Goal: Information Seeking & Learning: Learn about a topic

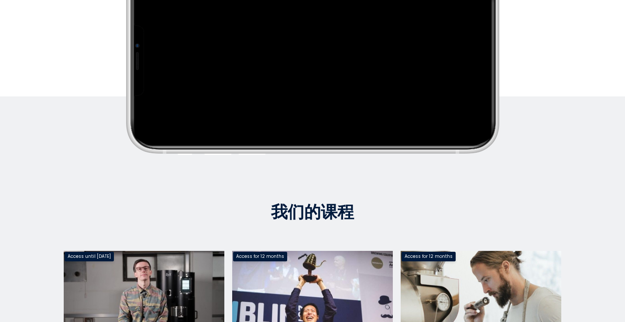
scroll to position [453, 0]
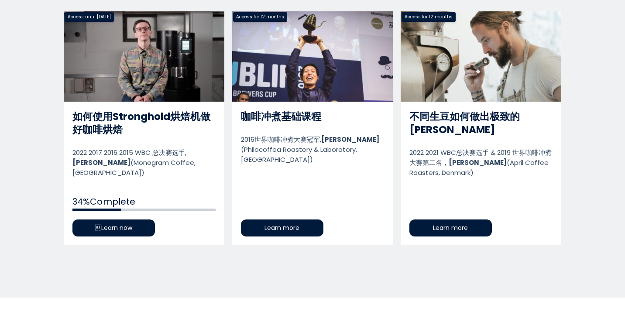
click at [142, 216] on link "如何使用Stronghold烘焙机做好咖啡烘焙" at bounding box center [144, 128] width 161 height 234
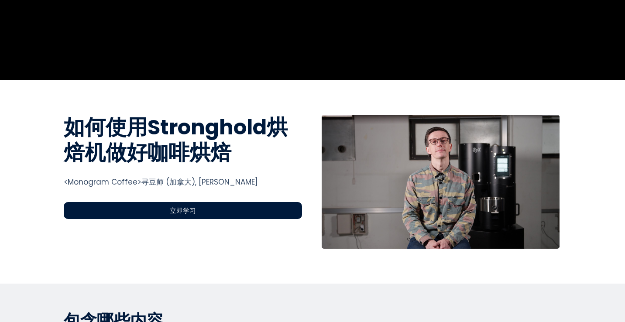
scroll to position [231, 0]
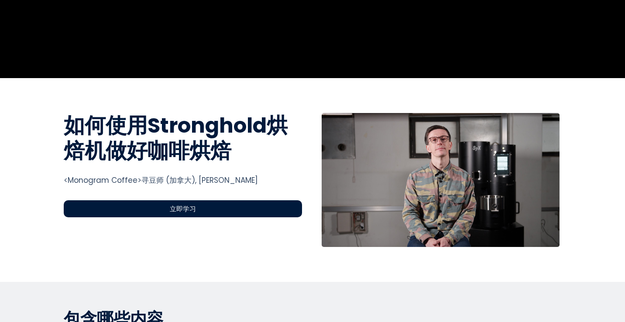
click at [191, 205] on span "立即学习" at bounding box center [183, 209] width 26 height 10
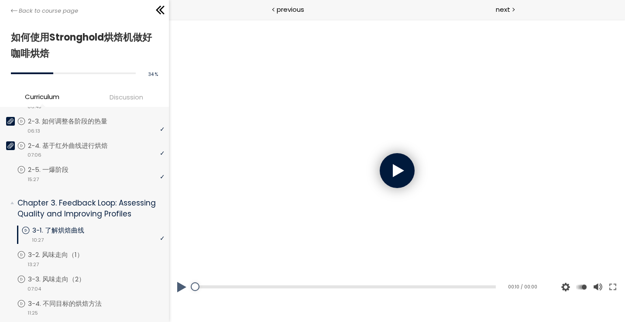
scroll to position [293, 0]
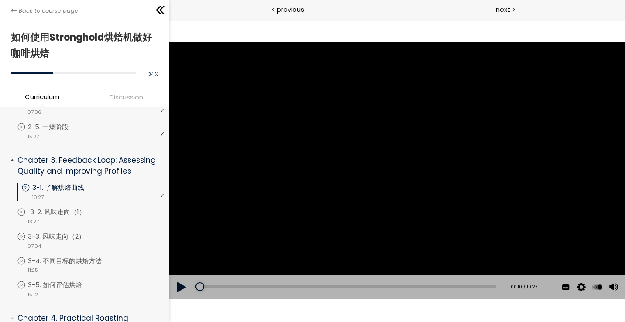
click at [81, 217] on p "3-2. 风味走向（1）" at bounding box center [66, 212] width 73 height 10
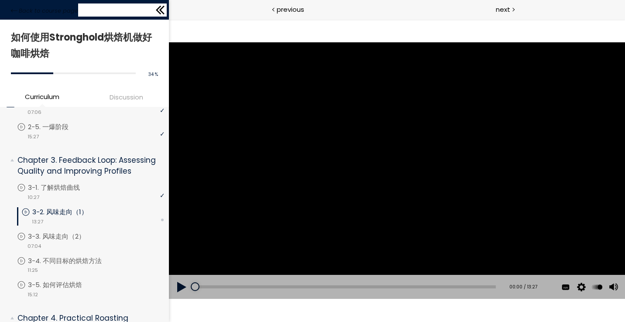
click at [158, 3] on div "Back to course page" at bounding box center [84, 10] width 169 height 20
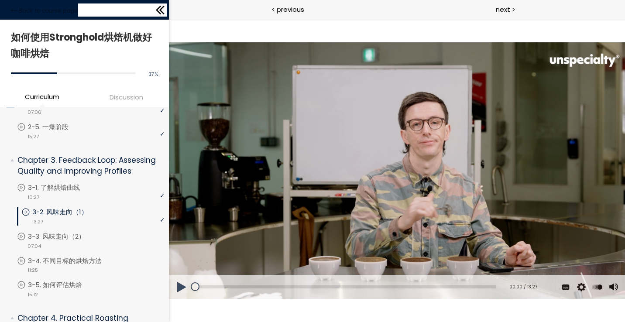
click at [159, 13] on icon at bounding box center [158, 10] width 5 height 9
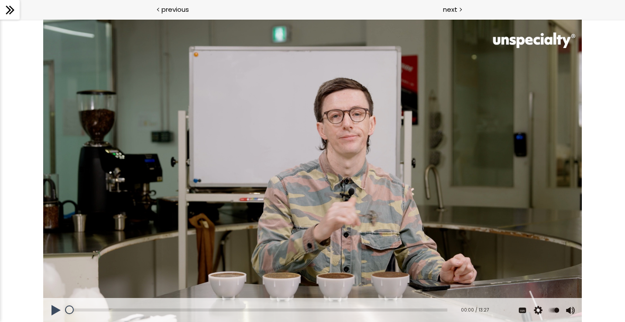
click at [59, 309] on button at bounding box center [56, 310] width 26 height 24
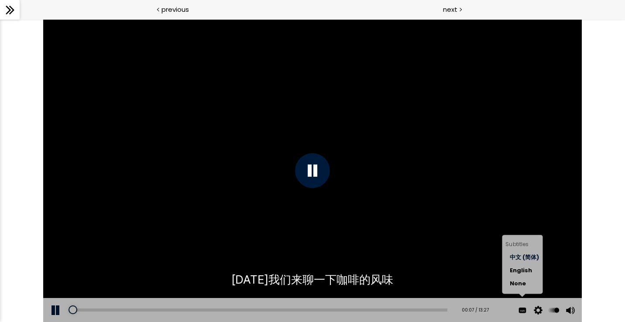
click at [530, 256] on span "中文 (简体)" at bounding box center [524, 257] width 29 height 8
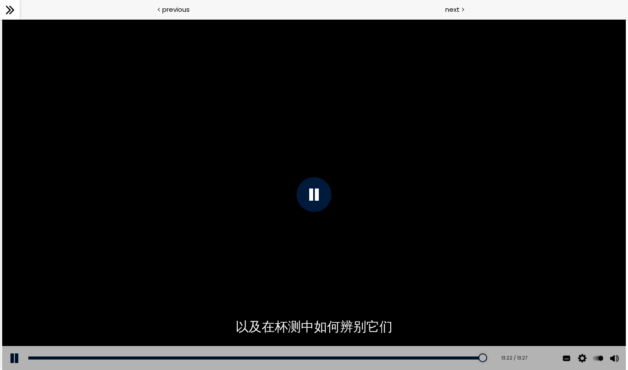
click at [14, 3] on div at bounding box center [10, 10] width 20 height 20
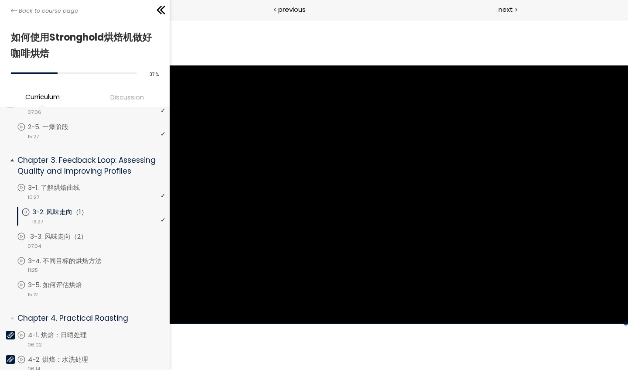
click at [68, 232] on p "3-3. 风味走向（2）" at bounding box center [67, 237] width 75 height 10
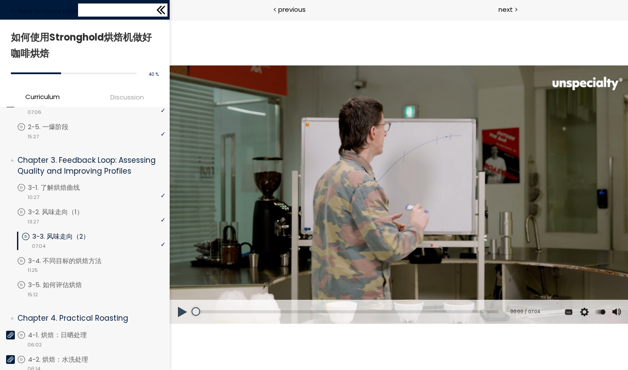
click at [163, 3] on icon at bounding box center [160, 9] width 13 height 13
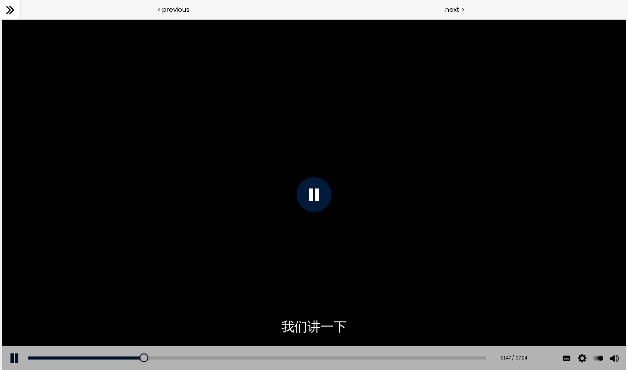
click at [312, 193] on div at bounding box center [314, 194] width 35 height 35
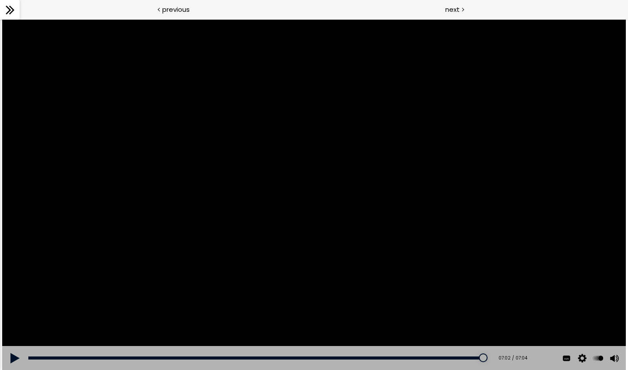
click at [12, 15] on icon at bounding box center [9, 9] width 13 height 13
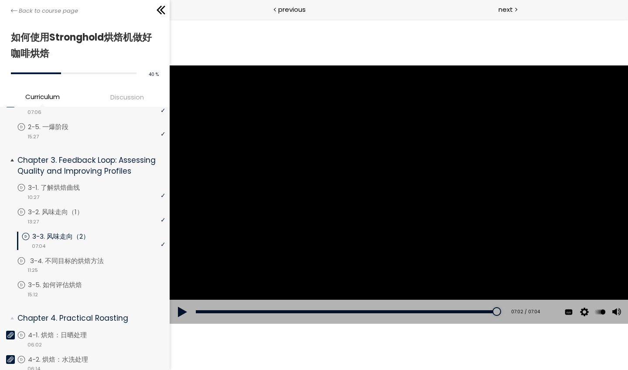
click at [92, 265] on div "video 11:25" at bounding box center [91, 269] width 148 height 9
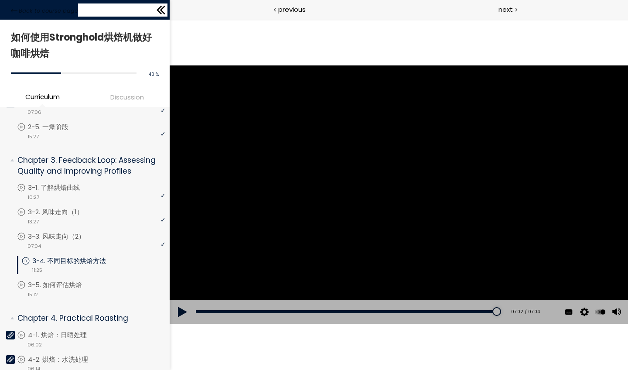
click at [164, 12] on icon at bounding box center [162, 10] width 5 height 9
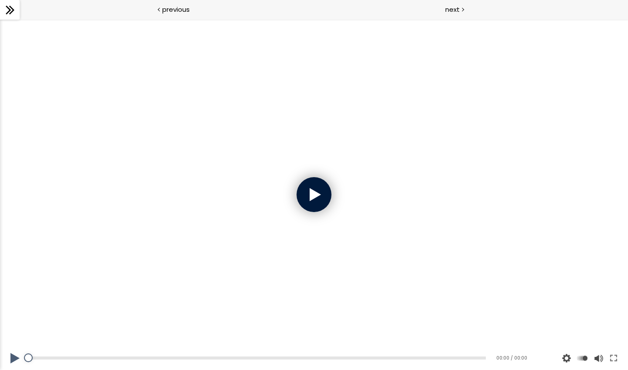
click at [320, 198] on div at bounding box center [314, 194] width 35 height 35
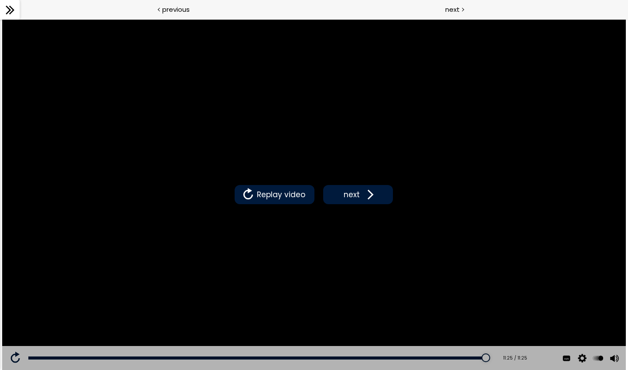
click at [10, 9] on icon at bounding box center [8, 10] width 5 height 9
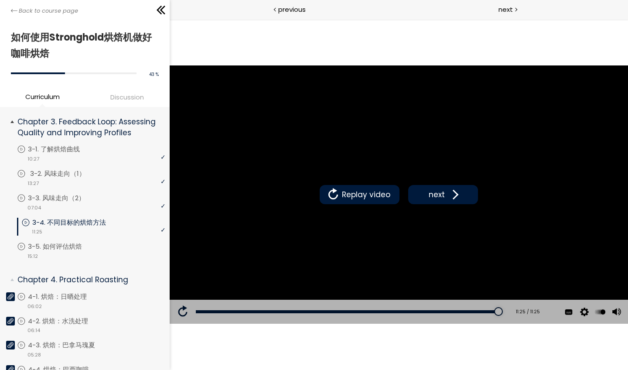
scroll to position [333, 0]
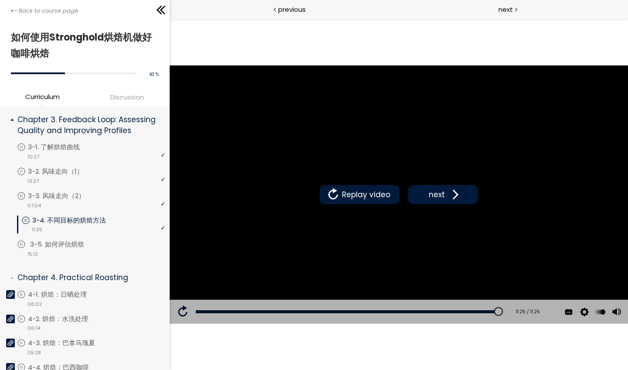
click at [74, 241] on p "3-5. 如何评估烘焙" at bounding box center [66, 244] width 72 height 10
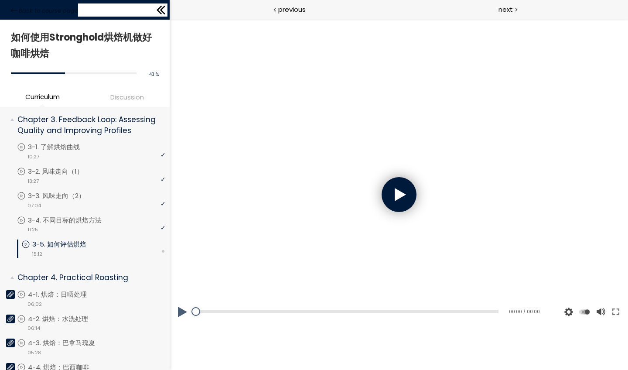
click at [160, 7] on icon at bounding box center [159, 10] width 5 height 9
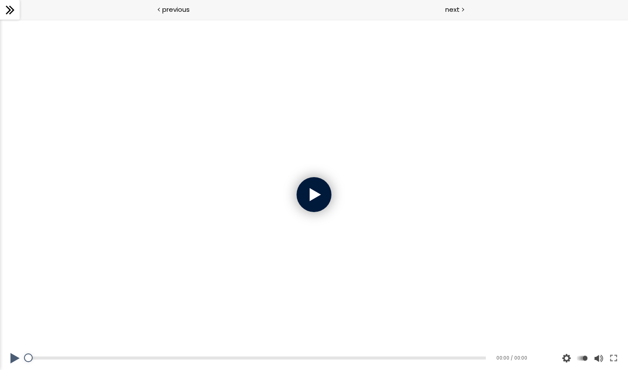
click at [308, 188] on div at bounding box center [314, 194] width 35 height 35
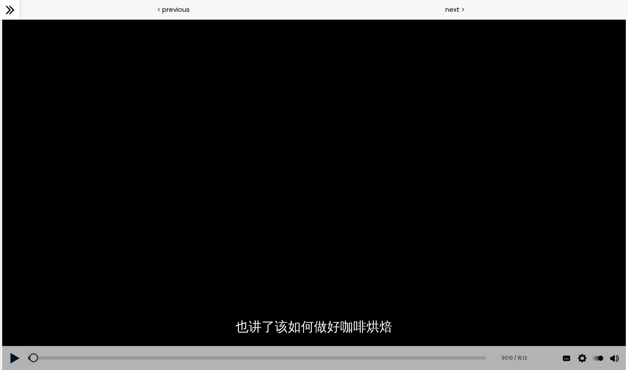
click at [18, 322] on button at bounding box center [15, 358] width 26 height 24
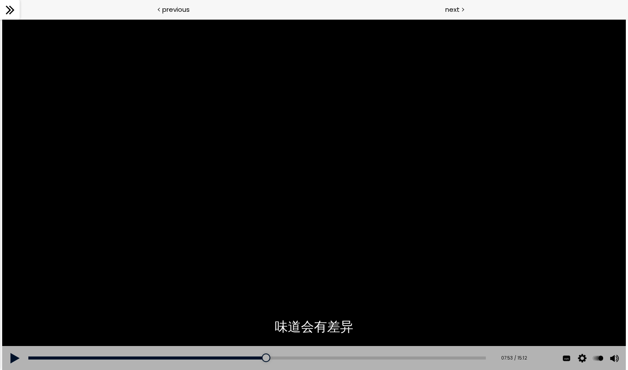
click at [1, 10] on div at bounding box center [10, 10] width 20 height 20
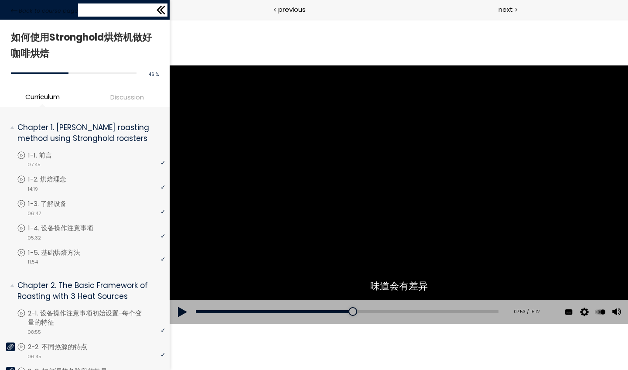
click at [157, 12] on icon at bounding box center [160, 9] width 13 height 13
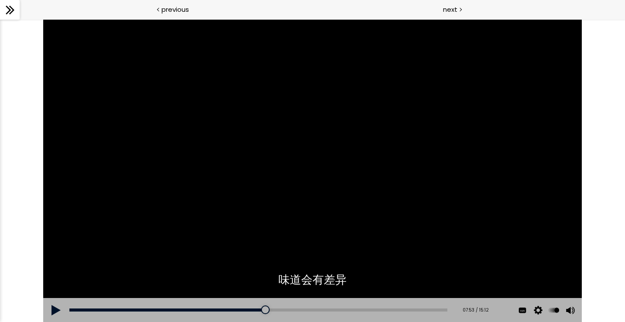
click at [99, 88] on div at bounding box center [312, 170] width 538 height 303
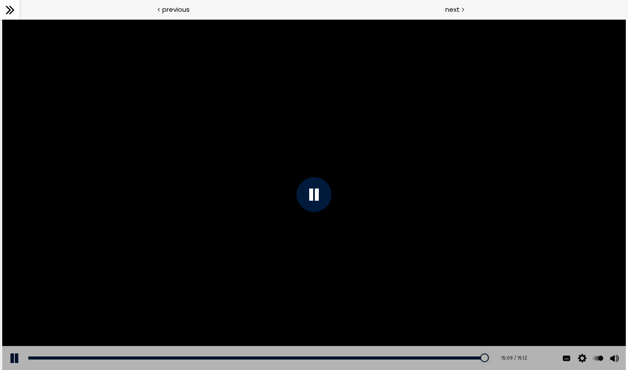
click at [16, 15] on icon at bounding box center [9, 9] width 13 height 13
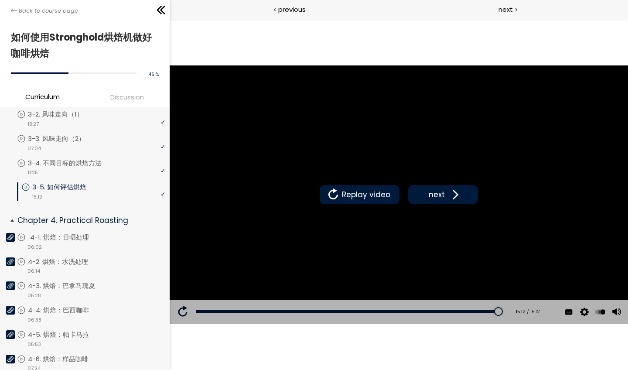
scroll to position [394, 0]
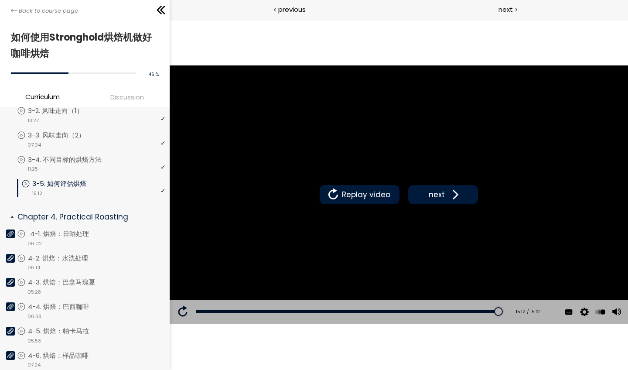
click at [95, 229] on p "4-1. 烘焙：日晒处理" at bounding box center [68, 234] width 76 height 10
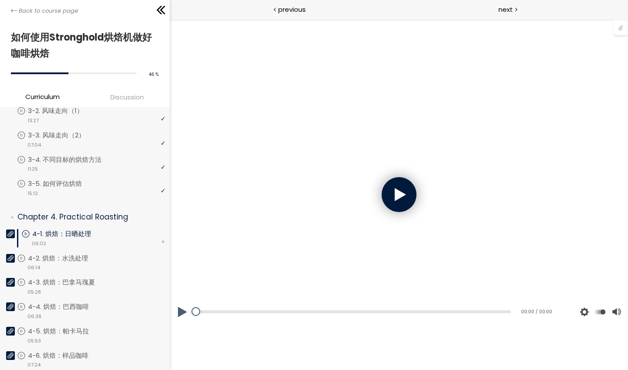
click at [397, 194] on div at bounding box center [398, 194] width 35 height 35
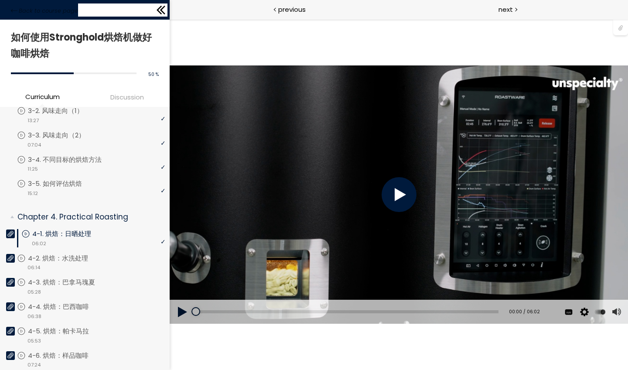
click at [164, 10] on icon at bounding box center [160, 9] width 13 height 13
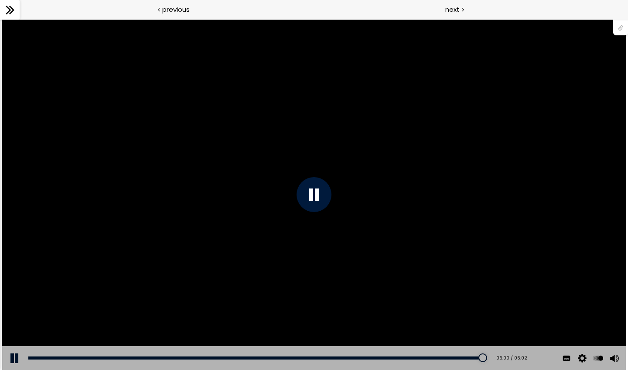
click at [16, 13] on icon at bounding box center [9, 9] width 13 height 13
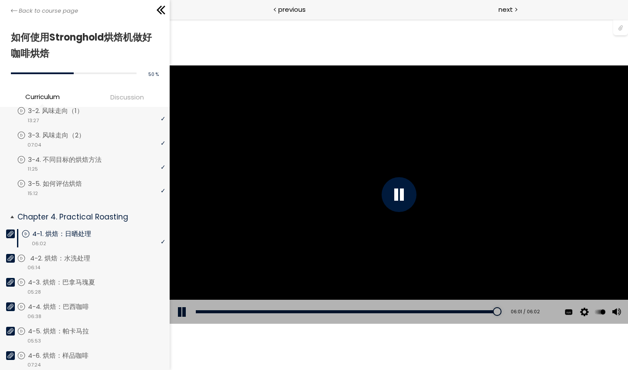
click at [82, 253] on p "4-2. 烘焙：水洗处理" at bounding box center [69, 258] width 78 height 10
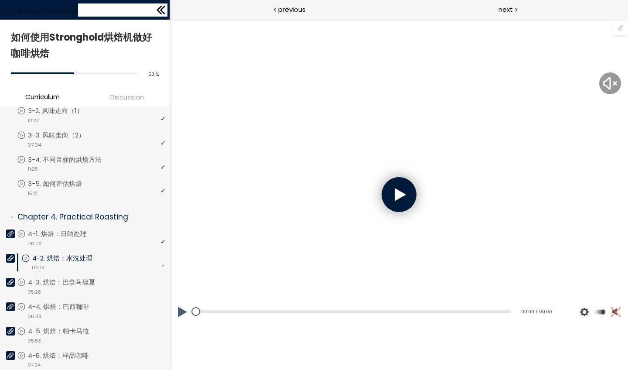
click at [166, 12] on icon at bounding box center [160, 9] width 13 height 13
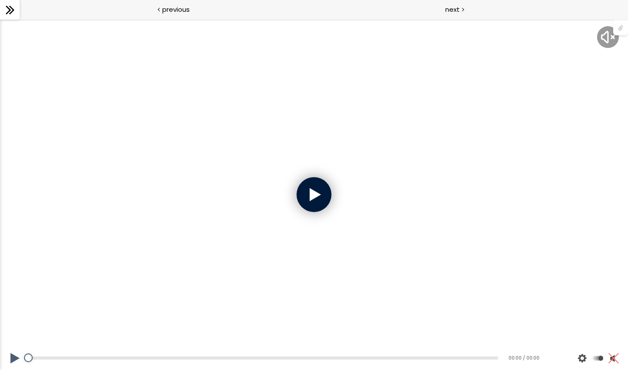
click at [312, 186] on div at bounding box center [314, 194] width 35 height 35
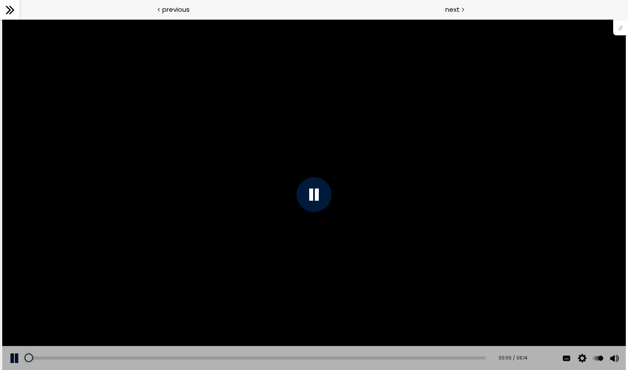
click at [315, 204] on div at bounding box center [314, 194] width 35 height 35
click at [10, 10] on icon at bounding box center [9, 9] width 13 height 13
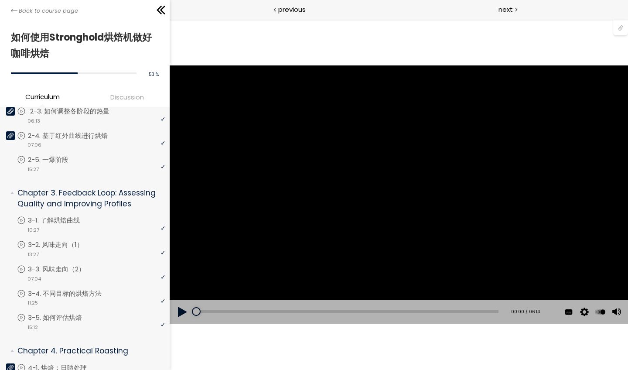
scroll to position [260, 0]
click at [88, 209] on li "Chapter 3. Feedback Loop: Assessing Quality and Improving Profiles You have to …" at bounding box center [85, 261] width 170 height 161
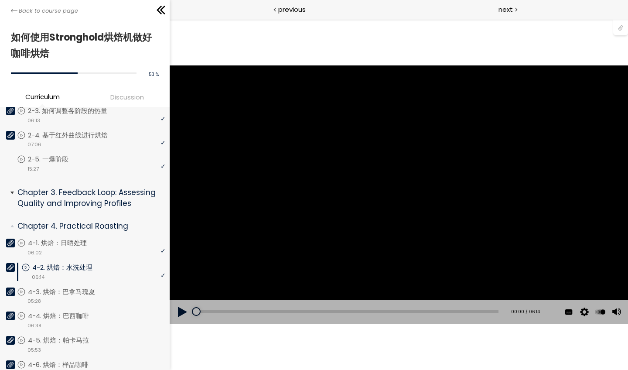
click at [88, 214] on li "Chapter 4. Practical Roasting You have to complete unit (4-1. 烘焙：日晒处理) in order…" at bounding box center [85, 337] width 170 height 247
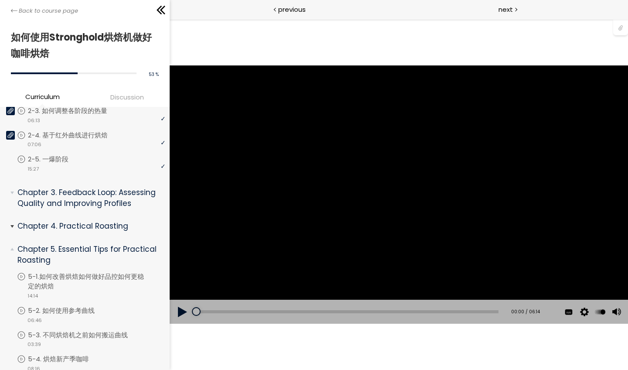
click at [72, 221] on p "Chapter 4. Practical Roasting" at bounding box center [87, 226] width 141 height 11
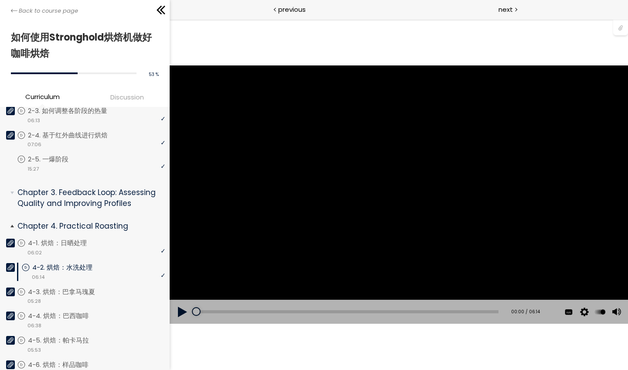
click at [72, 221] on p "Chapter 4. Practical Roasting" at bounding box center [87, 226] width 141 height 11
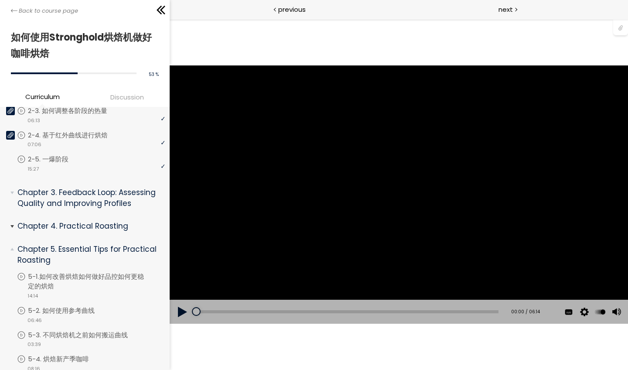
click at [71, 227] on span "Chapter 4. Practical Roasting" at bounding box center [88, 227] width 154 height 17
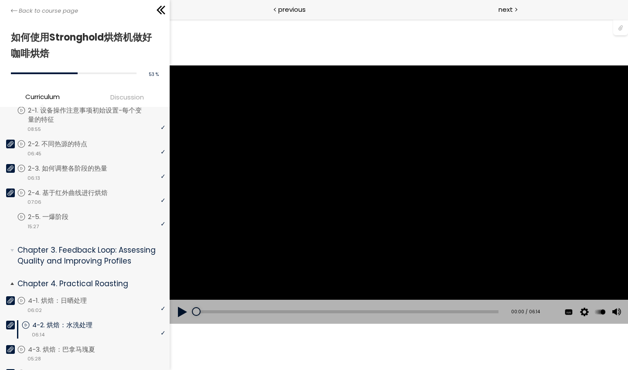
scroll to position [198, 0]
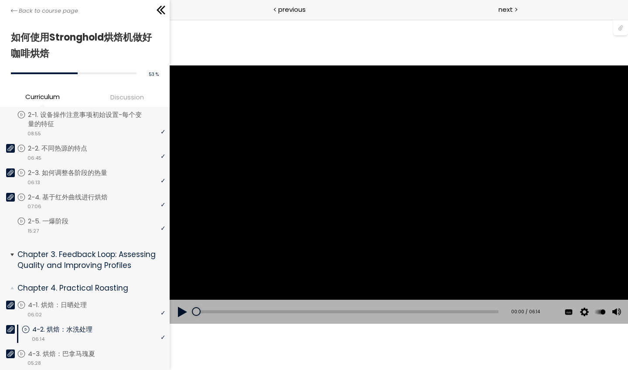
click at [87, 258] on p "Chapter 3. Feedback Loop: Assessing Quality and Improving Profiles" at bounding box center [87, 259] width 141 height 21
click at [104, 287] on div "video 10:27" at bounding box center [91, 291] width 148 height 9
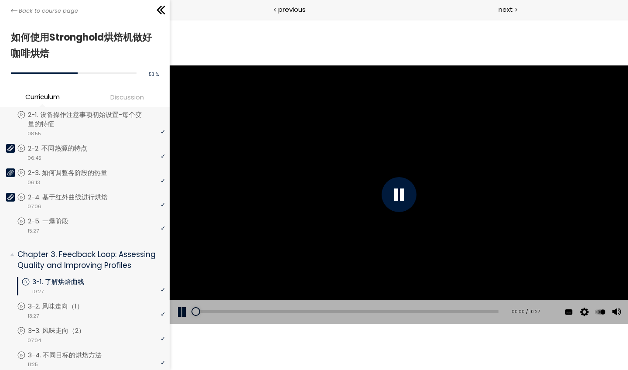
drag, startPoint x: 218, startPoint y: 312, endPoint x: 184, endPoint y: 318, distance: 34.5
click at [184, 318] on div "Add chapter 00:00 00:00 / 10:27 Subtitles 中文 (简体) English None Auto 1080p 720p …" at bounding box center [398, 312] width 458 height 24
drag, startPoint x: 614, startPoint y: 270, endPoint x: 616, endPoint y: 262, distance: 8.9
click at [616, 262] on div at bounding box center [616, 262] width 0 height 0
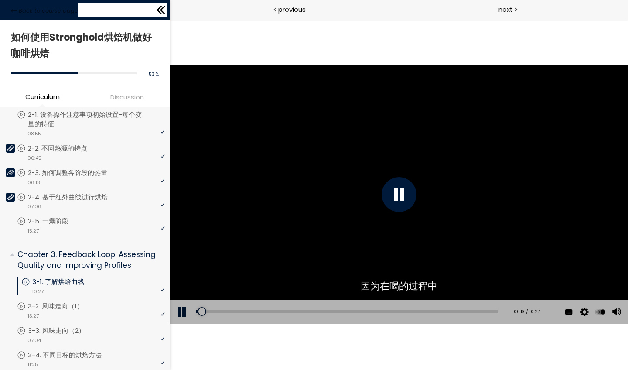
click at [161, 11] on icon at bounding box center [162, 10] width 5 height 9
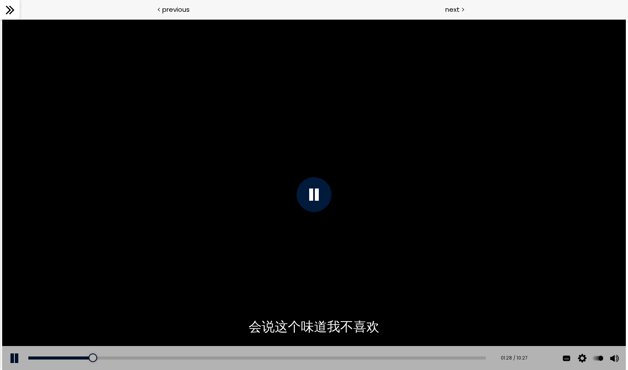
click at [322, 202] on div at bounding box center [314, 194] width 35 height 35
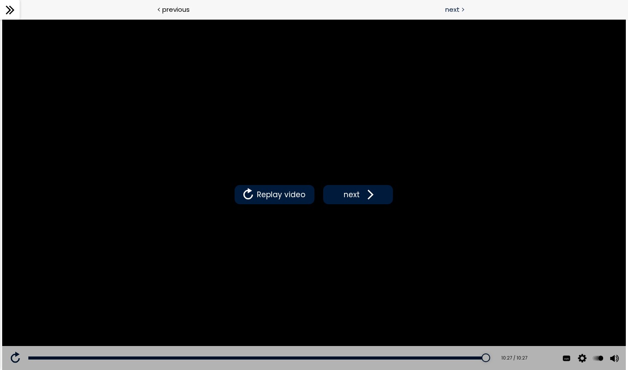
click at [456, 9] on span "next" at bounding box center [452, 9] width 14 height 10
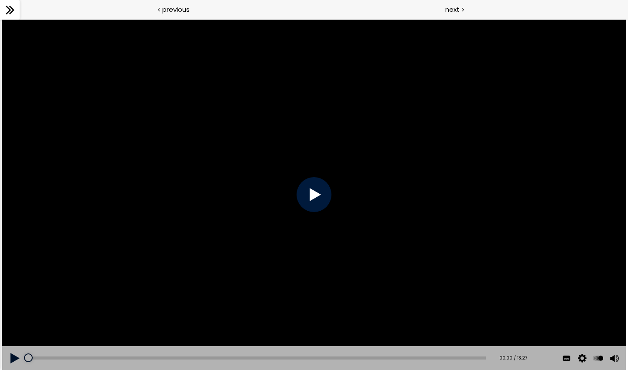
click at [323, 195] on div at bounding box center [314, 194] width 35 height 35
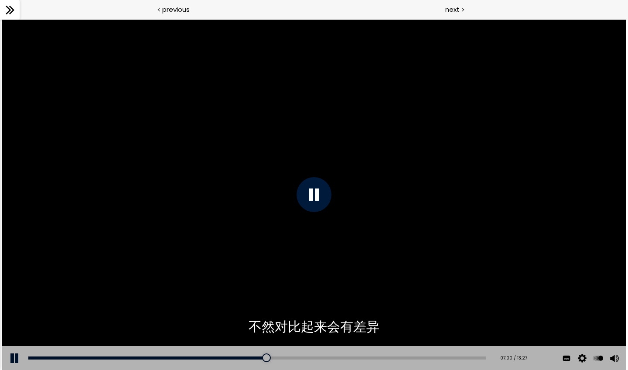
click at [401, 252] on div at bounding box center [313, 194] width 623 height 351
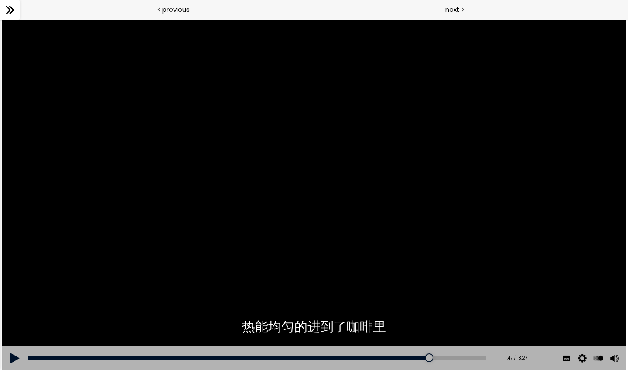
click at [8, 16] on icon at bounding box center [9, 9] width 13 height 13
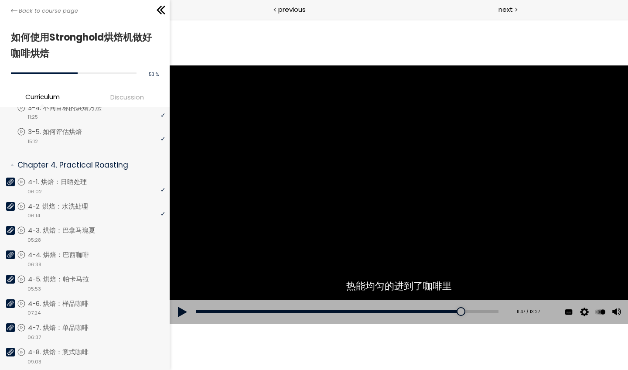
scroll to position [448, 0]
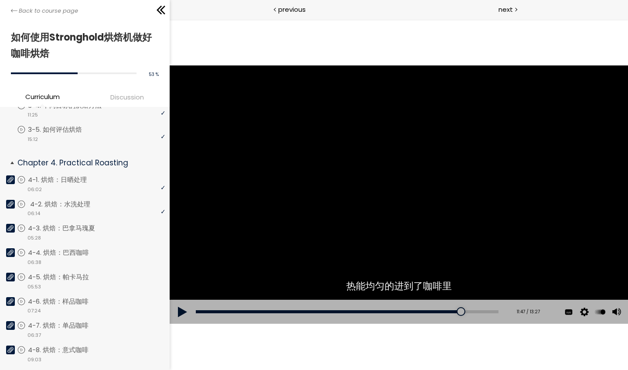
click at [76, 199] on p "4-2. 烘焙：水洗处理" at bounding box center [69, 204] width 78 height 10
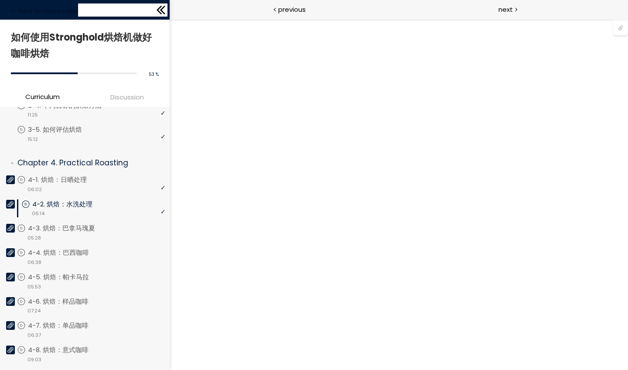
click at [159, 11] on icon at bounding box center [159, 10] width 5 height 9
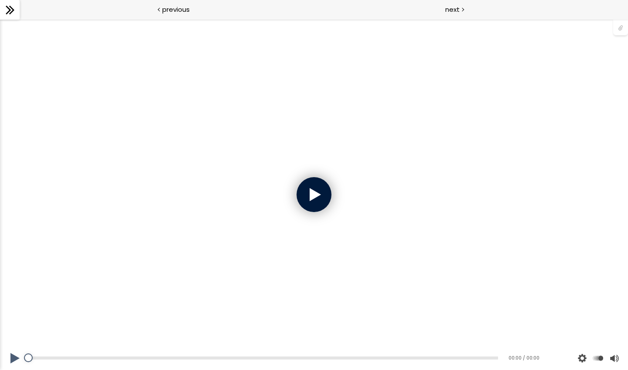
click at [320, 190] on div at bounding box center [314, 194] width 35 height 35
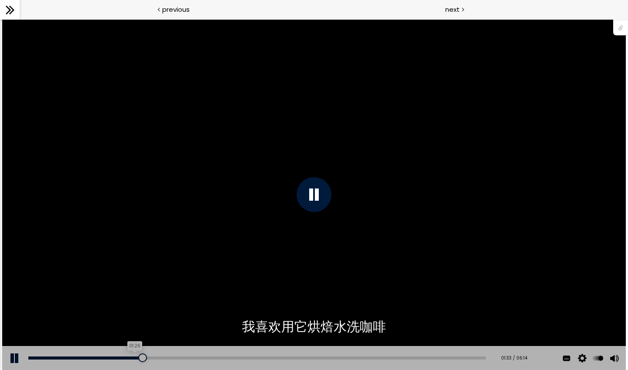
click at [134, 322] on div "01:26" at bounding box center [257, 357] width 458 height 3
click at [118, 322] on div "01:12" at bounding box center [257, 357] width 458 height 3
click at [124, 322] on div "Add chapter 00:46" at bounding box center [257, 358] width 458 height 24
click at [118, 322] on div at bounding box center [89, 357] width 123 height 3
click at [118, 322] on div at bounding box center [90, 357] width 124 height 3
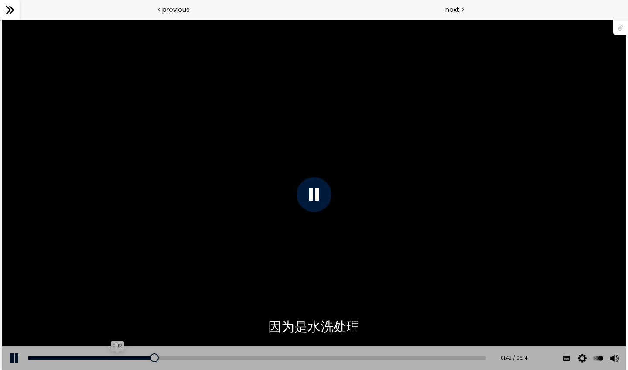
click at [118, 322] on div at bounding box center [91, 357] width 126 height 3
click at [120, 322] on div "Add chapter 01:12" at bounding box center [257, 358] width 458 height 24
click at [117, 322] on div "Add chapter 01:12" at bounding box center [257, 358] width 458 height 24
click at [117, 322] on div "01:11" at bounding box center [257, 357] width 458 height 3
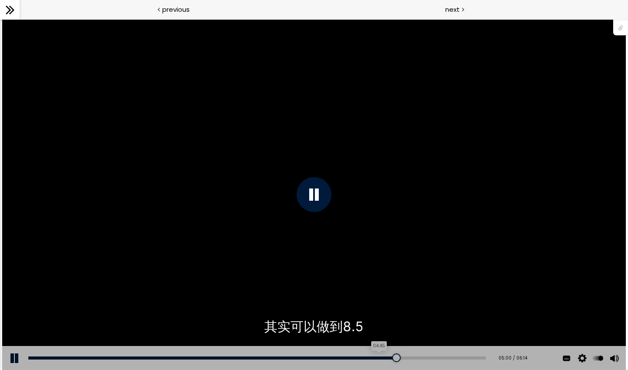
click at [380, 322] on div "04:45" at bounding box center [257, 357] width 458 height 3
click at [352, 322] on div "04:22" at bounding box center [257, 357] width 458 height 3
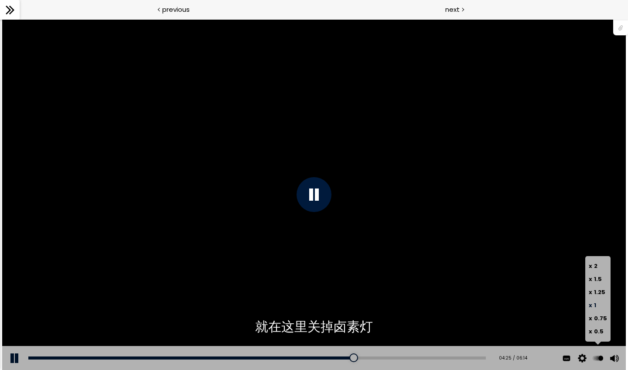
click at [601, 306] on label "x 1" at bounding box center [598, 305] width 18 height 13
click at [592, 305] on span "x" at bounding box center [590, 305] width 3 height 8
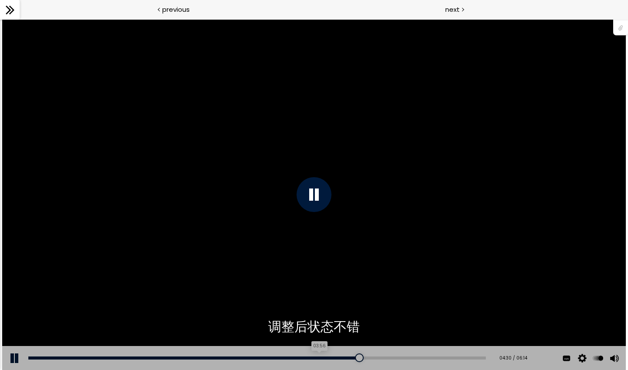
click at [320, 322] on div "03:56" at bounding box center [257, 357] width 458 height 3
click at [296, 322] on div "03:37" at bounding box center [257, 357] width 458 height 3
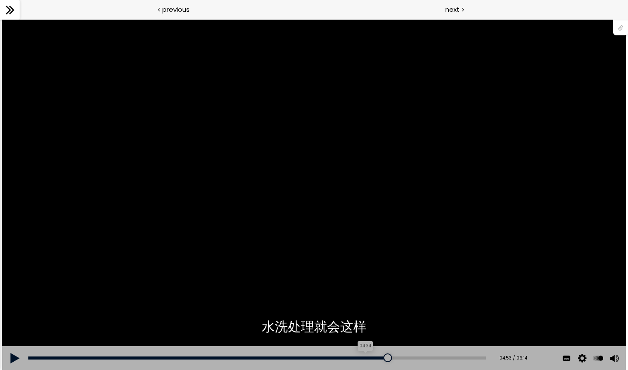
click at [367, 322] on div "04:34" at bounding box center [257, 357] width 458 height 3
click at [373, 322] on div "04:39" at bounding box center [257, 357] width 458 height 3
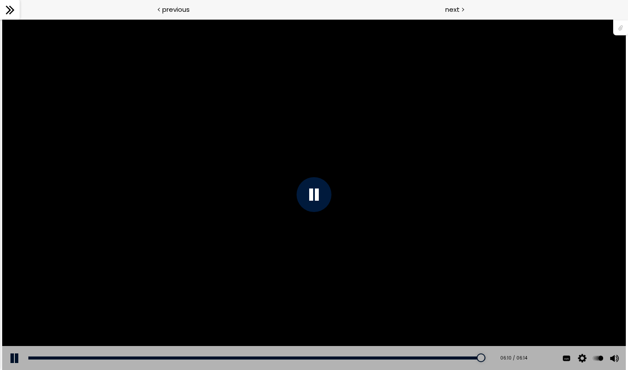
click at [11, 4] on icon at bounding box center [9, 9] width 13 height 13
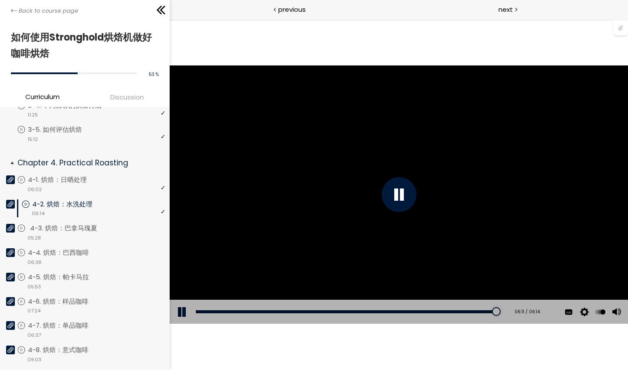
click at [62, 223] on p "4-3. 烘焙：巴拿马瑰夏" at bounding box center [72, 228] width 85 height 10
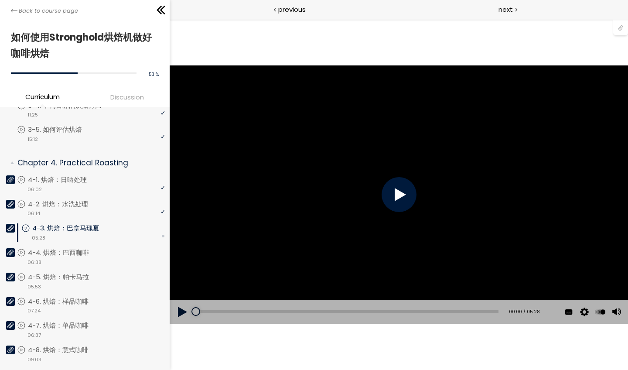
click at [392, 192] on div at bounding box center [398, 194] width 35 height 35
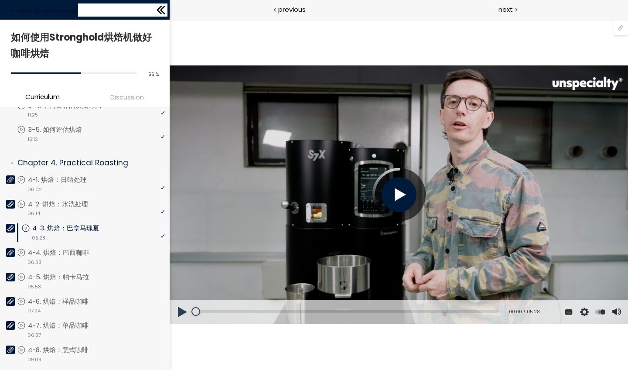
click at [162, 10] on icon at bounding box center [160, 9] width 13 height 13
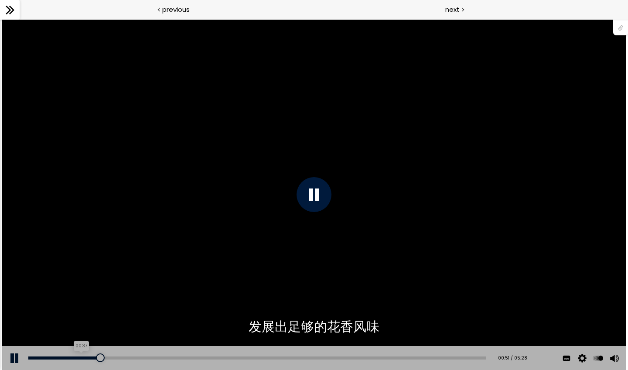
click at [81, 322] on div "00:37" at bounding box center [257, 357] width 458 height 3
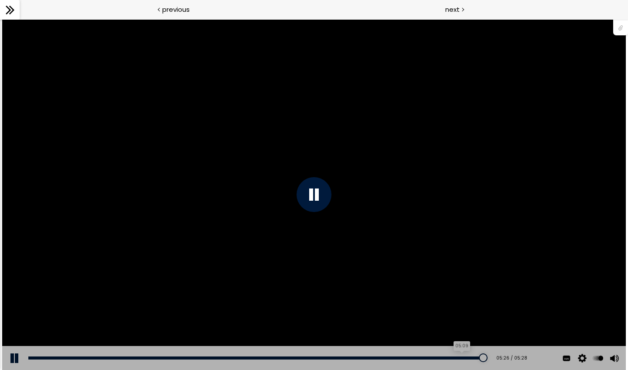
click at [463, 322] on div "05:09" at bounding box center [257, 357] width 458 height 3
click at [436, 322] on div "04:50" at bounding box center [257, 357] width 458 height 3
click at [9, 9] on icon at bounding box center [8, 10] width 5 height 9
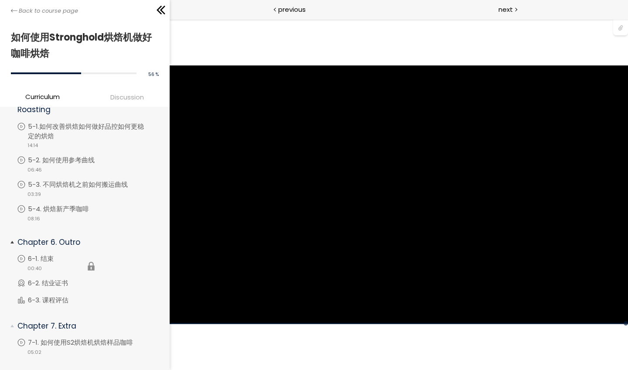
scroll to position [756, 0]
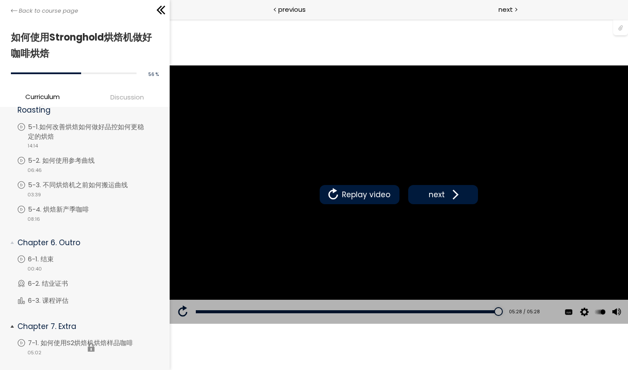
click at [77, 322] on li "You have to complete unit (7-1. 如何使用S2烘焙机烘焙样品咖啡) in order to continue. 7-1. 如何使…" at bounding box center [91, 347] width 148 height 18
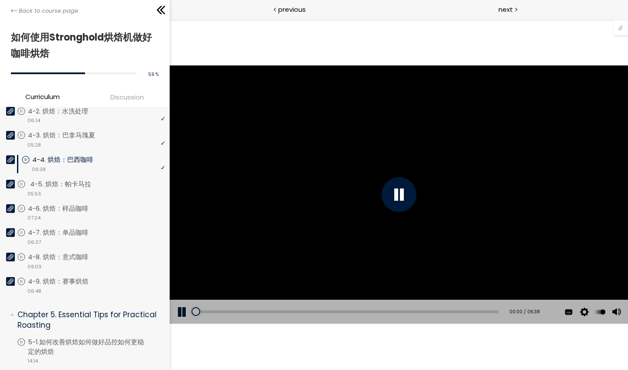
click at [103, 179] on p "4-5. 烘焙：帕卡马拉" at bounding box center [69, 184] width 79 height 10
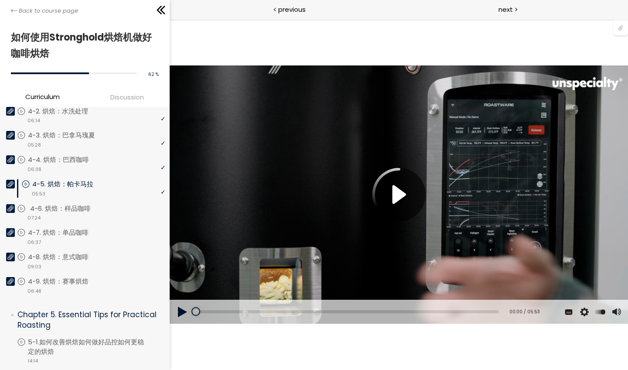
click at [91, 204] on p "4-6. 烘焙：样品咖啡" at bounding box center [69, 209] width 78 height 10
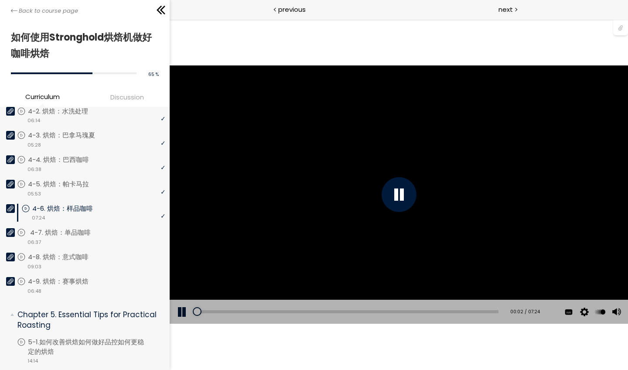
click at [89, 228] on p "4-7. 烘焙：单品咖啡" at bounding box center [69, 233] width 78 height 10
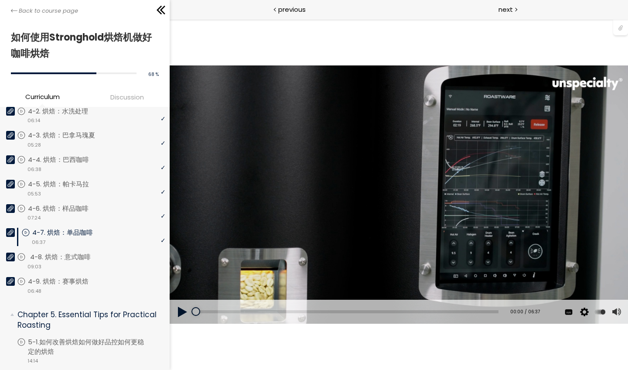
click at [85, 252] on p "4-8. 烘焙：意式咖啡" at bounding box center [69, 257] width 78 height 10
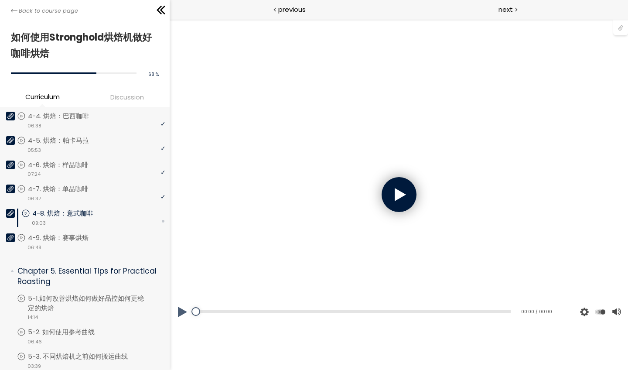
scroll to position [586, 0]
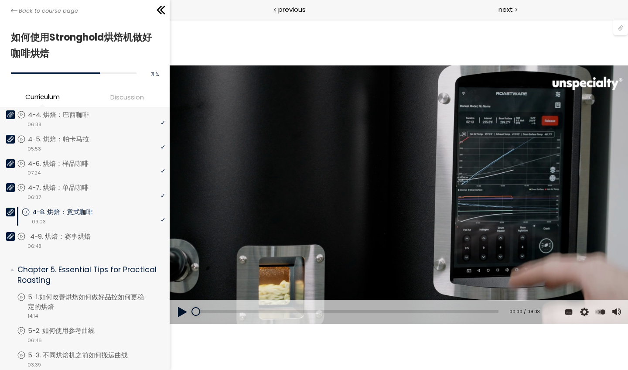
click at [92, 232] on p "4-9. 烘焙：赛事烘焙" at bounding box center [69, 237] width 78 height 10
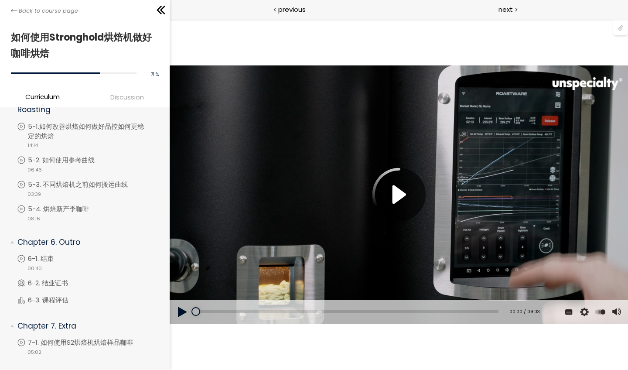
scroll to position [756, 0]
click at [73, 338] on li "You have to complete unit (7-1. 如何使用S2烘焙机烘焙样品咖啡) in order to continue. 7-1. 如何使…" at bounding box center [91, 347] width 148 height 18
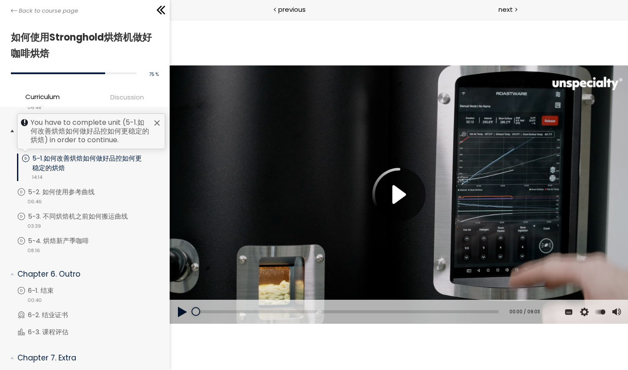
click at [99, 154] on p "5-1.如何改善烘焙如何做好品控如何更稳定的烘焙" at bounding box center [98, 163] width 133 height 19
click at [91, 188] on li "You have to complete unit (5-2. 如何使用参考曲线) in order to continue. 5-2. 如何使用参考曲线 v…" at bounding box center [91, 200] width 148 height 24
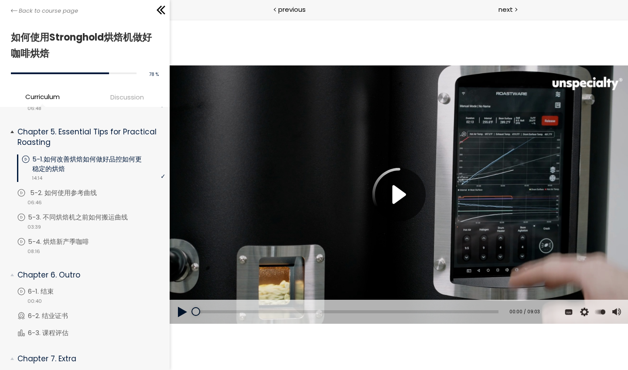
click at [92, 188] on p "5-2. 如何使用参考曲线" at bounding box center [72, 193] width 84 height 10
click at [85, 212] on p "5-3. 不同烘焙机之前如何搬运曲线" at bounding box center [88, 217] width 117 height 10
click at [71, 237] on p "5-4. 烘焙新产季咖啡" at bounding box center [69, 242] width 79 height 10
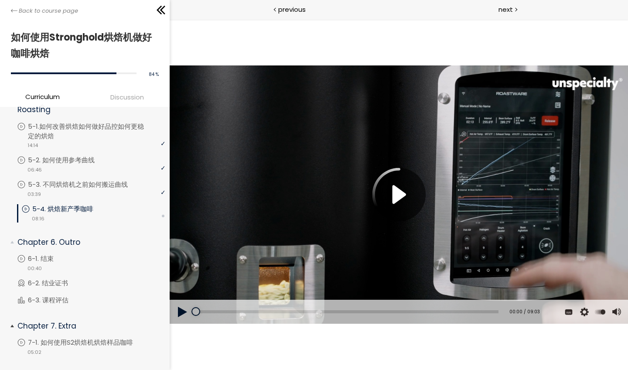
scroll to position [756, 0]
click at [71, 338] on li "You have to complete unit (7-1. 如何使用S2烘焙机烘焙样品咖啡) in order to continue. 7-1. 如何使…" at bounding box center [91, 347] width 148 height 18
click at [70, 338] on li "You have to complete unit (7-1. 如何使用S2烘焙机烘焙样品咖啡) in order to continue. 7-1. 如何使…" at bounding box center [91, 347] width 148 height 18
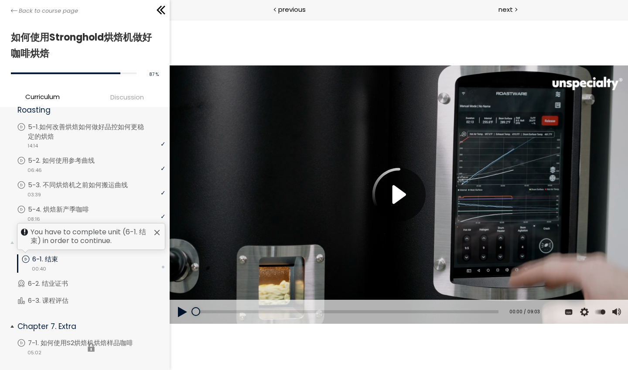
click at [69, 338] on li "You have to complete unit (7-1. 如何使用S2烘焙机烘焙样品咖啡) in order to continue. 7-1. 如何使…" at bounding box center [91, 347] width 148 height 18
click at [79, 338] on li "You have to complete unit (7-1. 如何使用S2烘焙机烘焙样品咖啡) in order to continue. 7-1. 如何使…" at bounding box center [91, 347] width 148 height 18
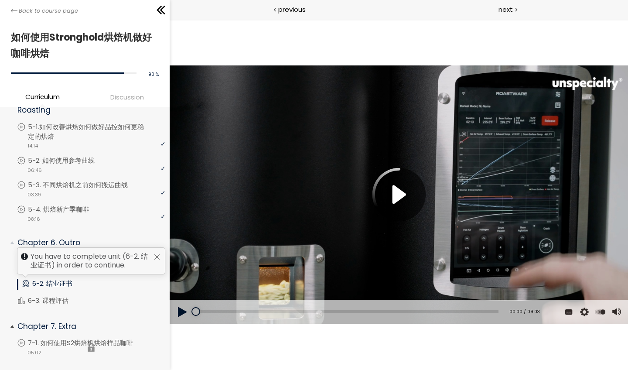
click at [79, 338] on li "You have to complete unit (7-1. 如何使用S2烘焙机烘焙样品咖啡) in order to continue. 7-1. 如何使…" at bounding box center [91, 347] width 148 height 18
click at [80, 296] on li "You have to complete unit (6-3. 课程评估) in order to continue. 6-3. 课程评估 Course ev…" at bounding box center [91, 301] width 148 height 11
click at [68, 338] on li "You have to complete unit (7-1. 如何使用S2烘焙机烘焙样品咖啡) in order to continue. 7-1. 如何使…" at bounding box center [91, 347] width 148 height 18
click at [103, 205] on p "5-4. 烘焙新产季咖啡" at bounding box center [69, 210] width 79 height 10
click at [154, 253] on div at bounding box center [157, 256] width 7 height 7
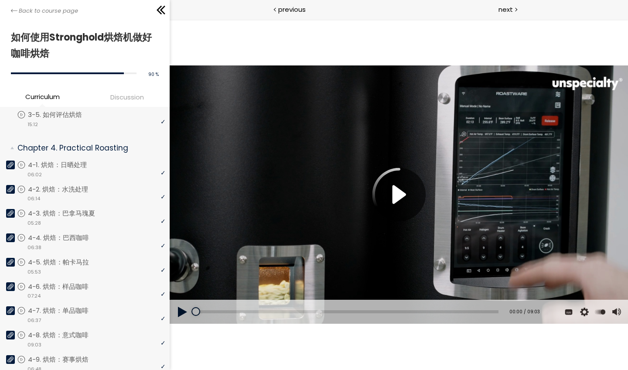
scroll to position [457, 0]
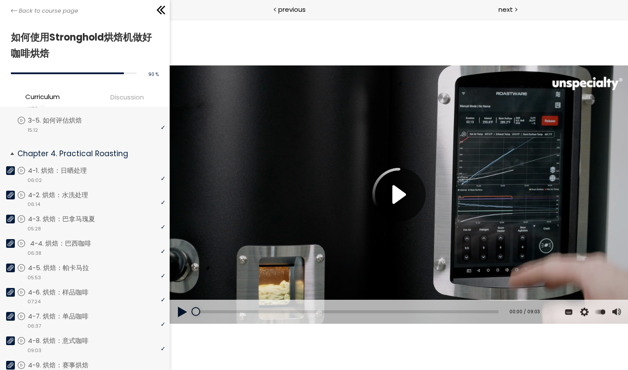
click at [105, 248] on div "video 06:38" at bounding box center [91, 252] width 148 height 9
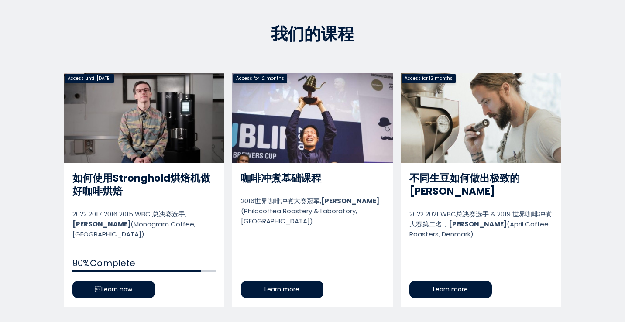
scroll to position [392, 0]
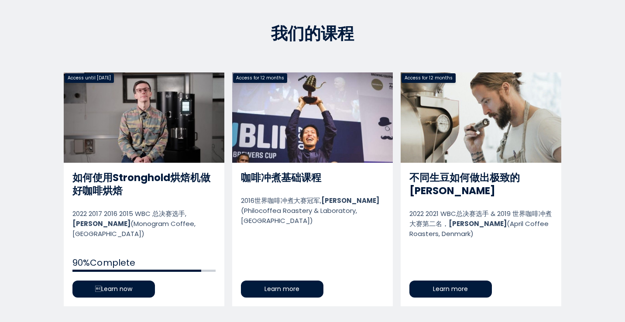
click at [103, 284] on link "如何使用Stronghold烘焙机做好咖啡烘焙" at bounding box center [144, 189] width 161 height 234
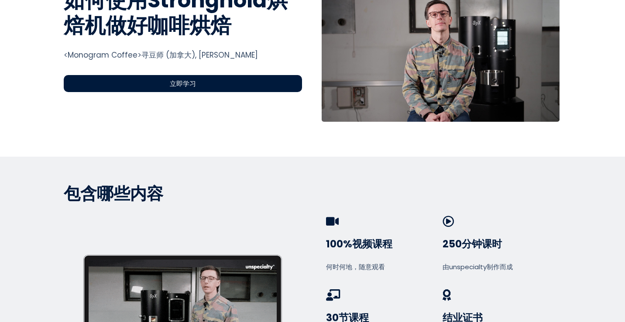
scroll to position [349, 0]
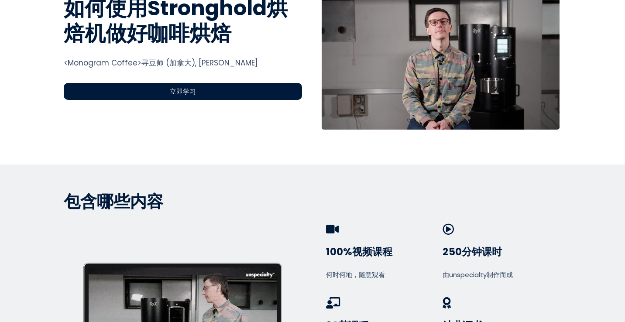
click at [134, 94] on div "立即学习" at bounding box center [183, 91] width 238 height 17
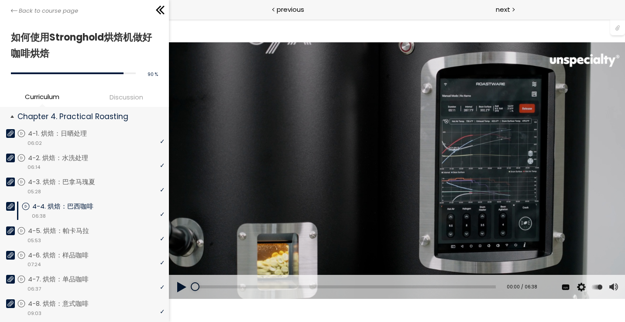
scroll to position [495, 0]
click at [178, 287] on button at bounding box center [181, 287] width 26 height 24
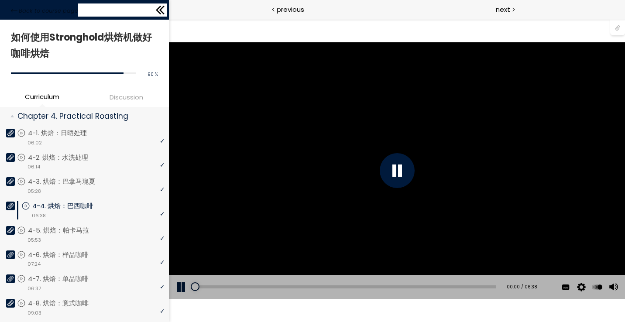
click at [160, 6] on icon at bounding box center [160, 9] width 13 height 13
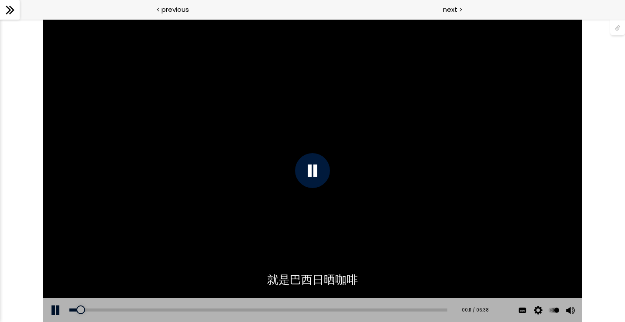
scroll to position [0, 0]
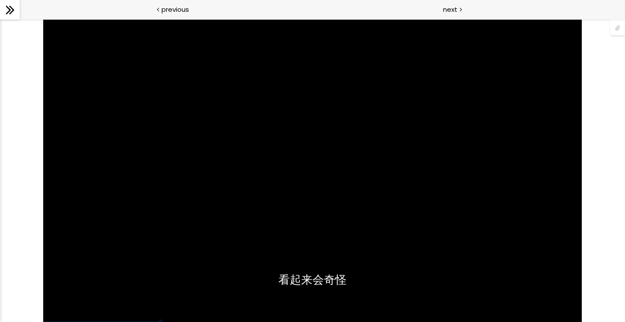
click at [16, 12] on icon at bounding box center [9, 9] width 13 height 13
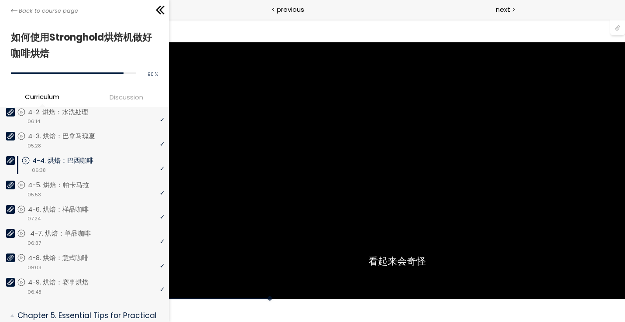
scroll to position [549, 0]
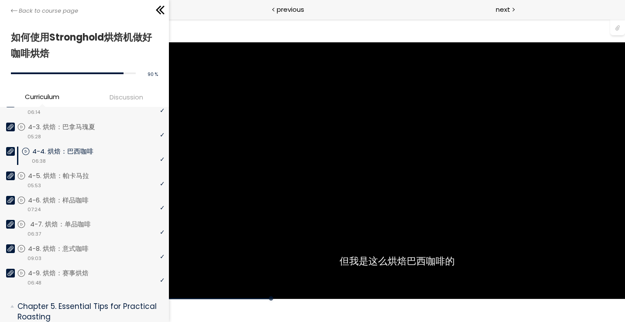
click at [82, 230] on div "video 06:37" at bounding box center [90, 233] width 147 height 9
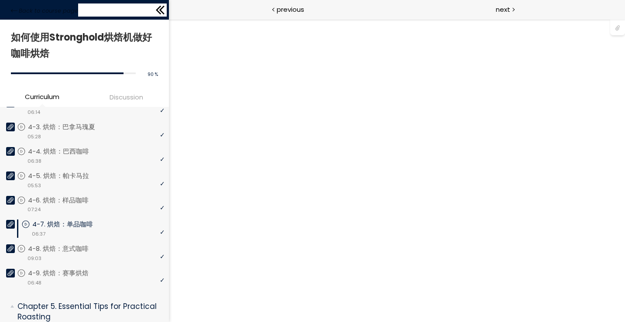
click at [164, 10] on icon at bounding box center [160, 9] width 13 height 13
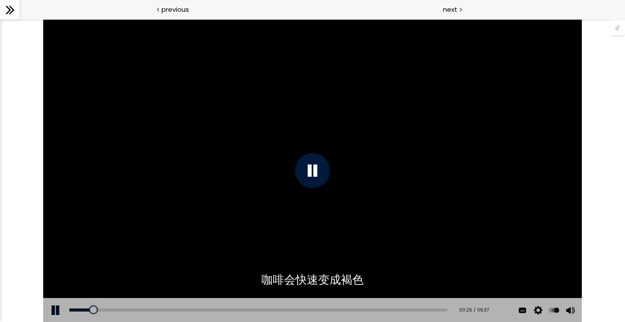
click at [351, 209] on div "使用的生咖啡豆数量：600克 您可以点击上方的 📎 下载烘焙曲线。 使用的生咖啡豆数量：600克" at bounding box center [312, 170] width 538 height 303
click at [95, 311] on div "00:26" at bounding box center [257, 309] width 377 height 3
click at [76, 310] on div "00:06" at bounding box center [257, 309] width 377 height 3
click at [85, 309] on div "00:17" at bounding box center [257, 309] width 377 height 3
click at [71, 310] on div "00:01" at bounding box center [257, 309] width 377 height 3
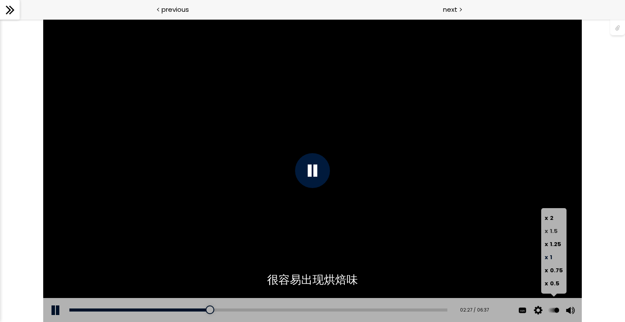
click at [558, 232] on span "1.5" at bounding box center [554, 231] width 8 height 8
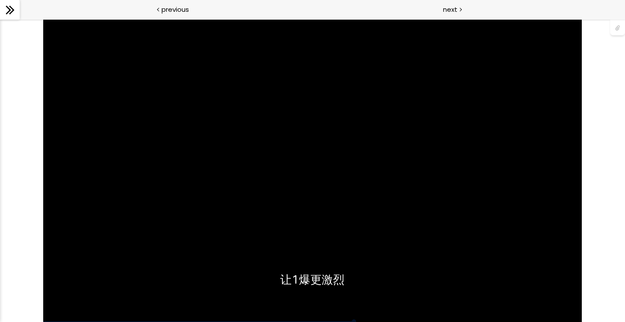
click at [335, 184] on div "使用的生咖啡豆数量：600克 您可以点击上方的 📎 下载烘焙曲线。 使用的生咖啡豆数量：600克" at bounding box center [312, 170] width 538 height 303
